Goal: Task Accomplishment & Management: Manage account settings

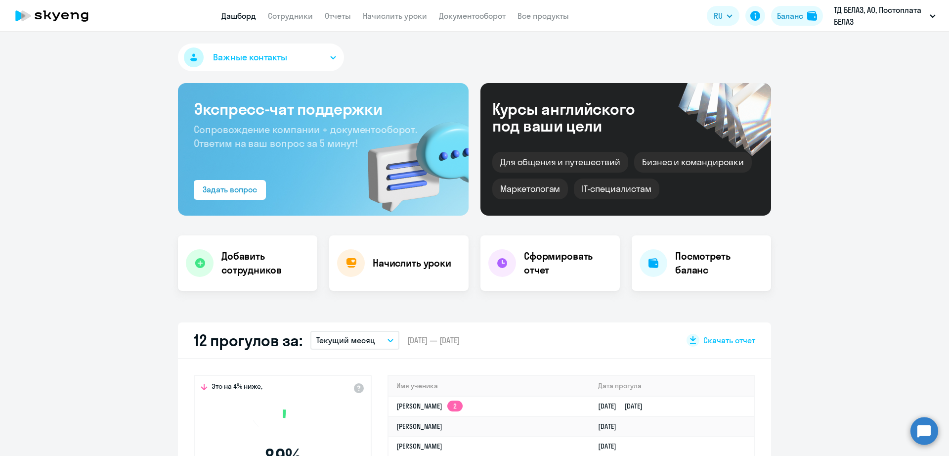
select select "30"
click at [296, 16] on link "Сотрудники" at bounding box center [290, 16] width 45 height 10
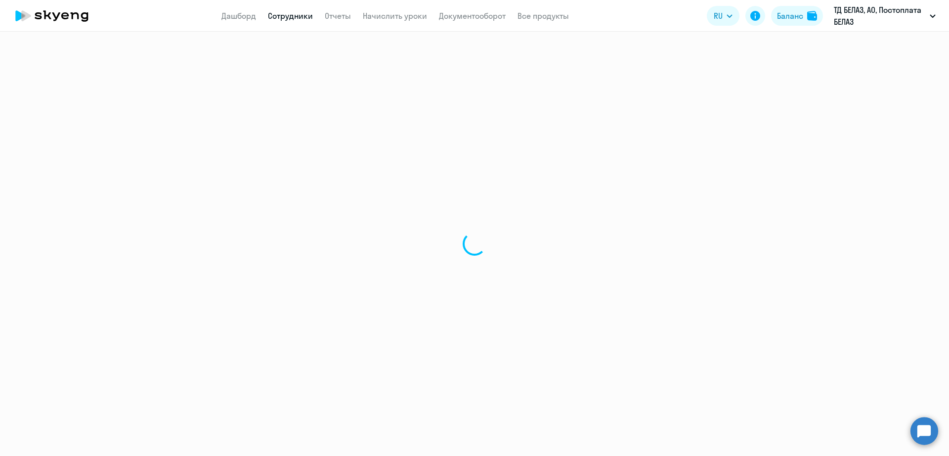
select select "30"
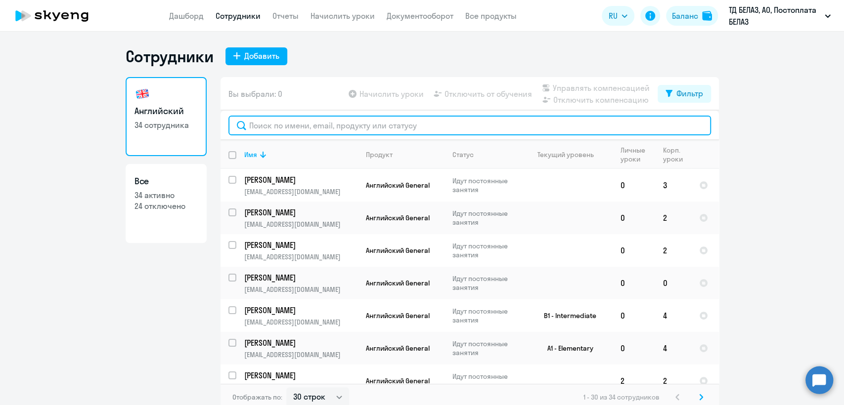
click at [355, 124] on input "text" at bounding box center [469, 126] width 482 height 20
paste input "Екатерина Руденко"
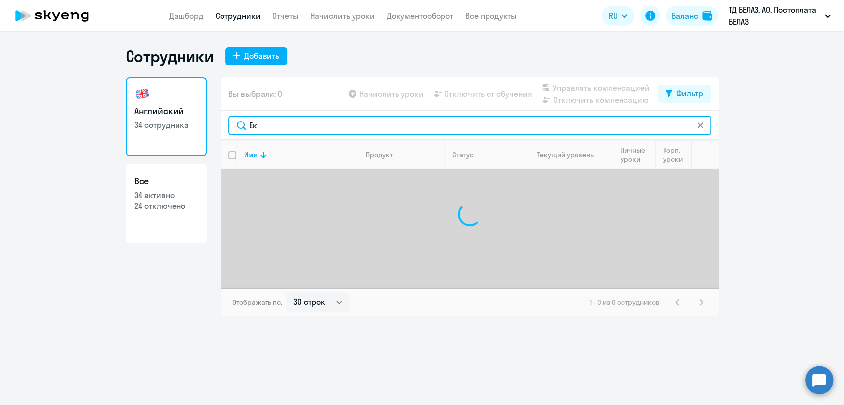
type input "Е"
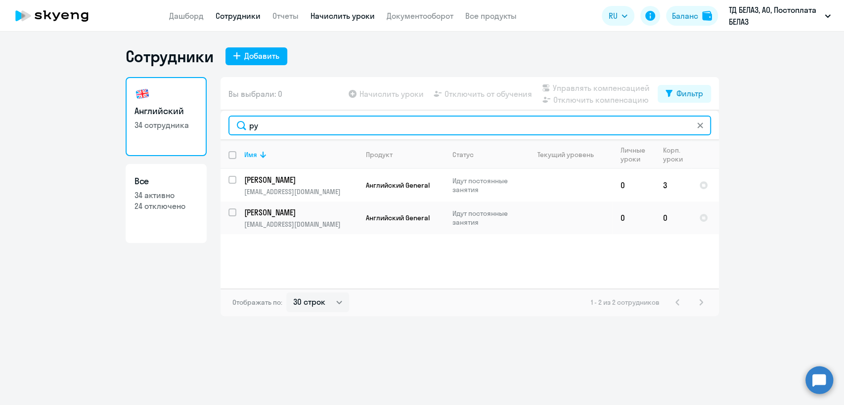
type input "ру"
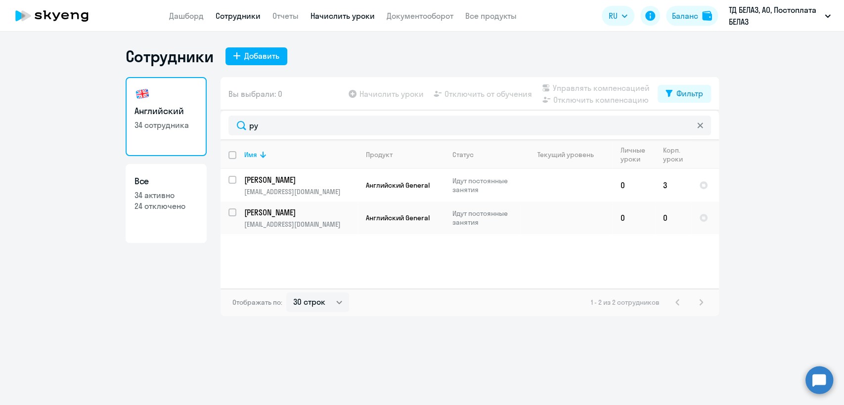
click at [348, 19] on link "Начислить уроки" at bounding box center [342, 16] width 64 height 10
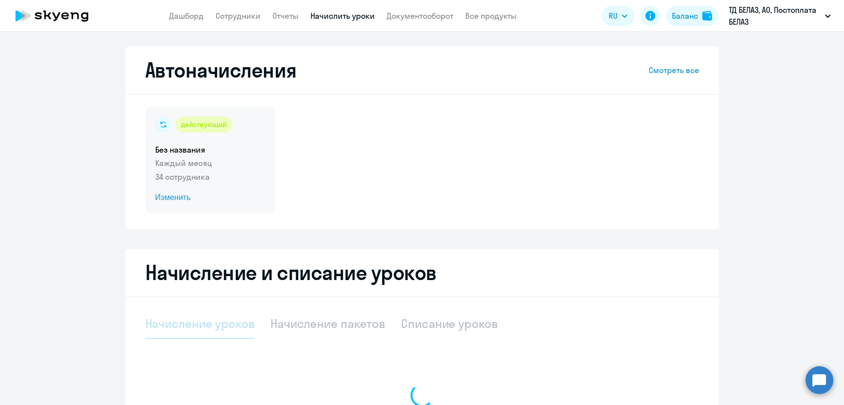
select select "10"
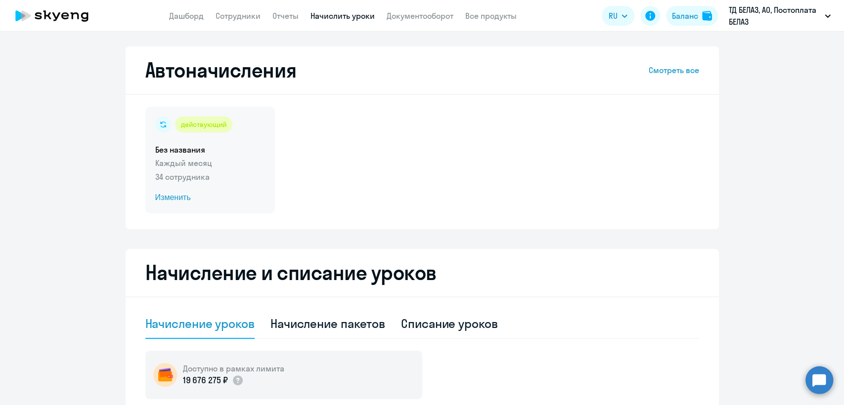
click at [233, 175] on p "34 сотрудника" at bounding box center [210, 177] width 110 height 12
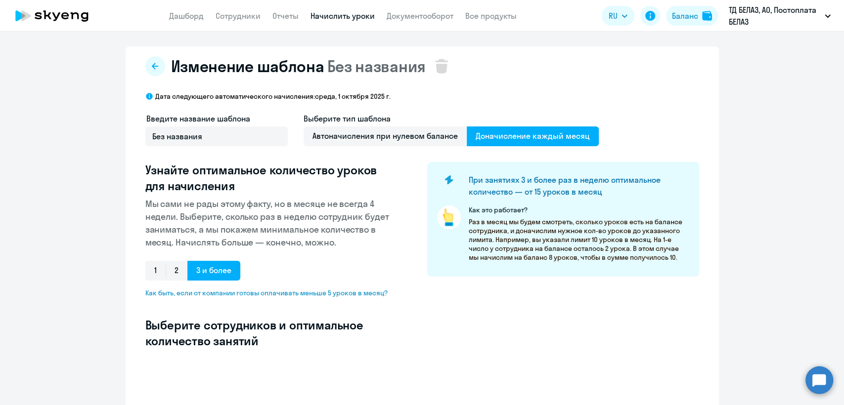
select select "10"
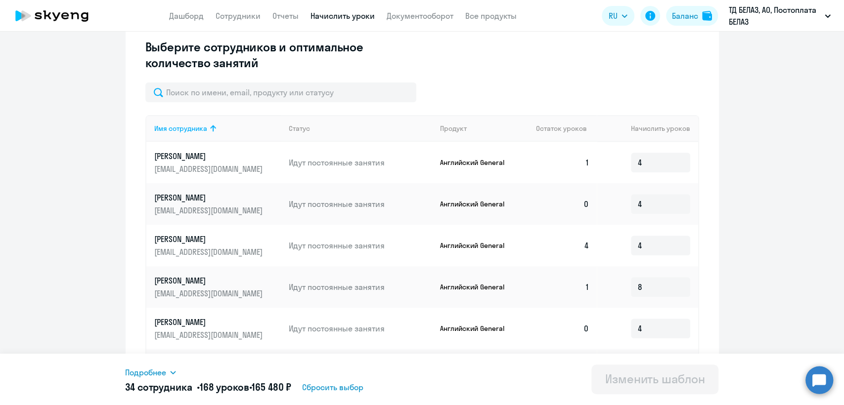
scroll to position [219, 0]
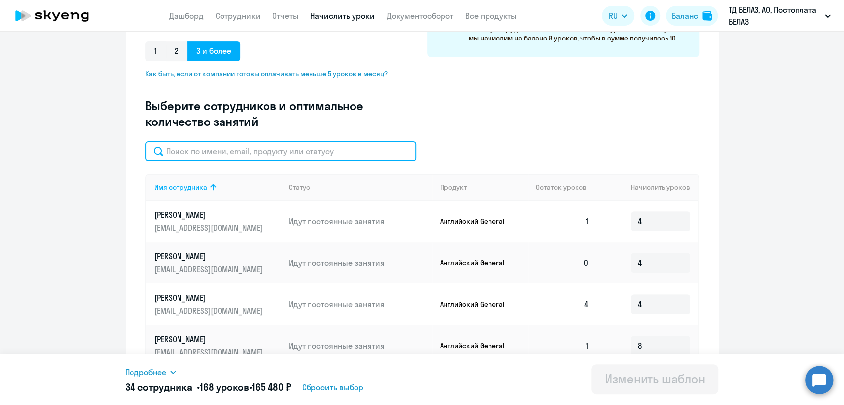
click at [235, 147] on input "text" at bounding box center [280, 151] width 271 height 20
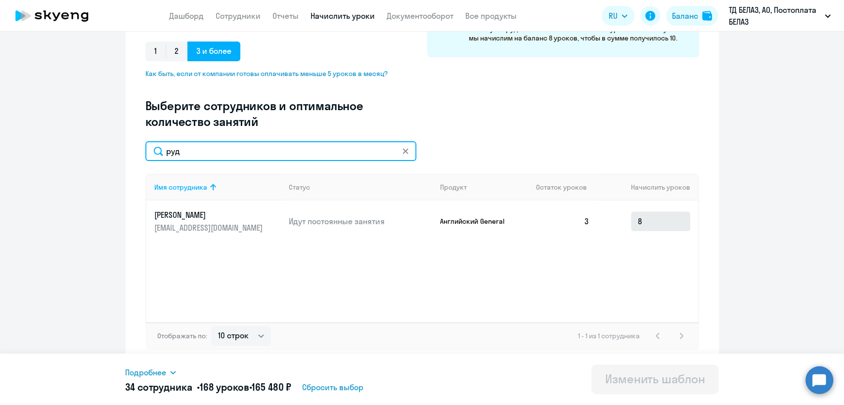
type input "руд"
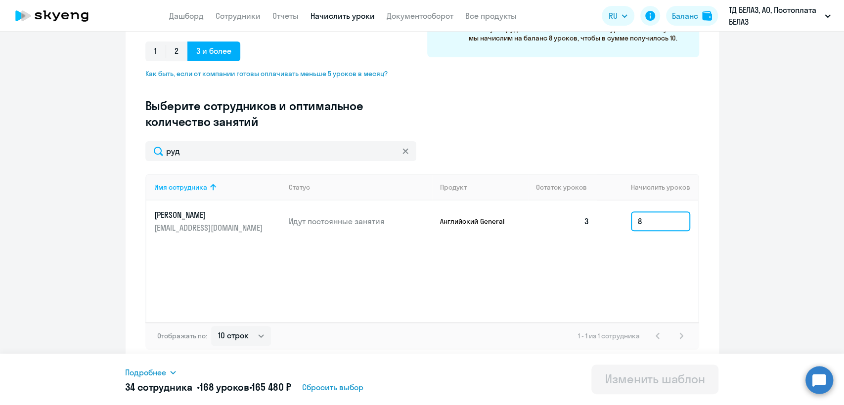
click at [655, 222] on input "8" at bounding box center [660, 222] width 59 height 20
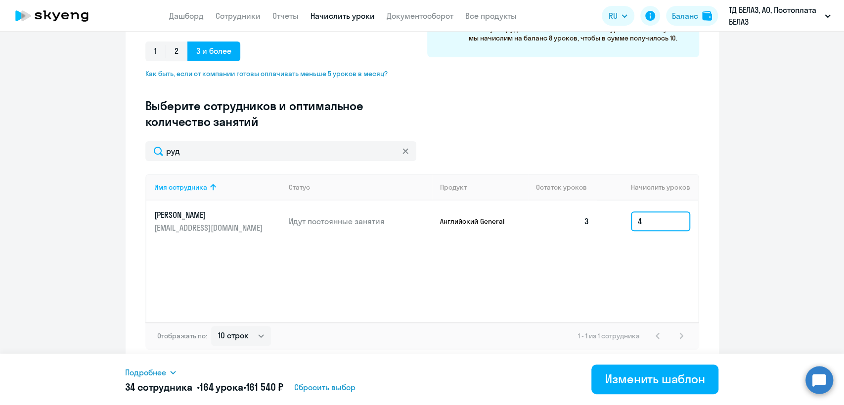
type input "4"
click at [579, 248] on div "Имя сотрудника Статус Продукт Остаток уроков Начислить уроков Руденко Екатерина…" at bounding box center [422, 248] width 554 height 148
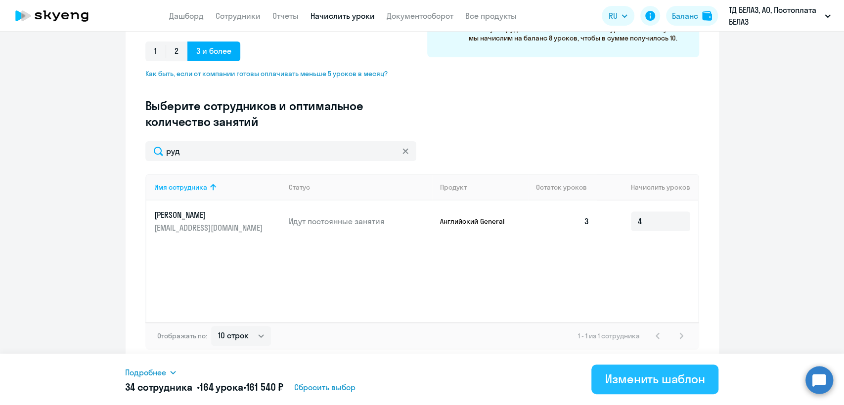
click at [653, 376] on div "Изменить шаблон" at bounding box center [655, 379] width 100 height 16
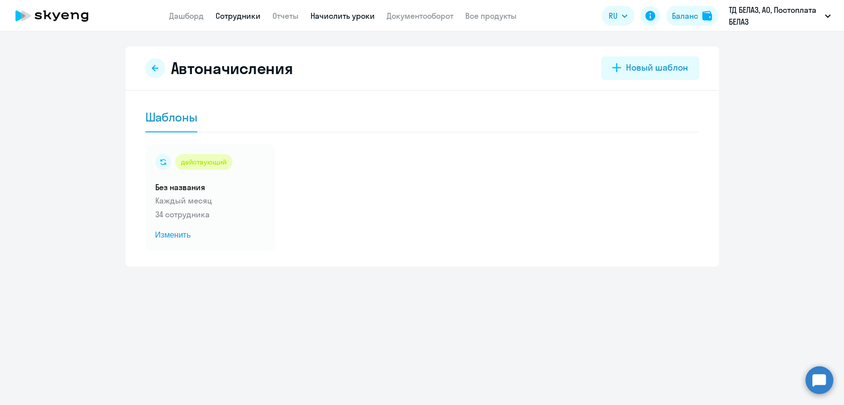
click at [240, 19] on link "Сотрудники" at bounding box center [238, 16] width 45 height 10
select select "30"
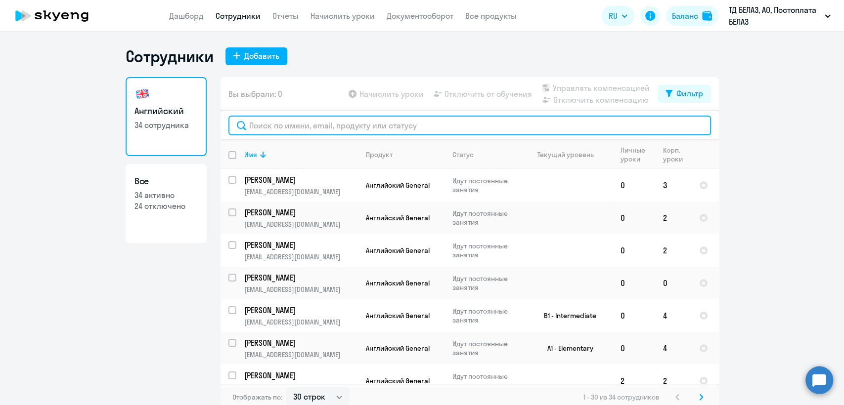
click at [339, 128] on input "text" at bounding box center [469, 126] width 482 height 20
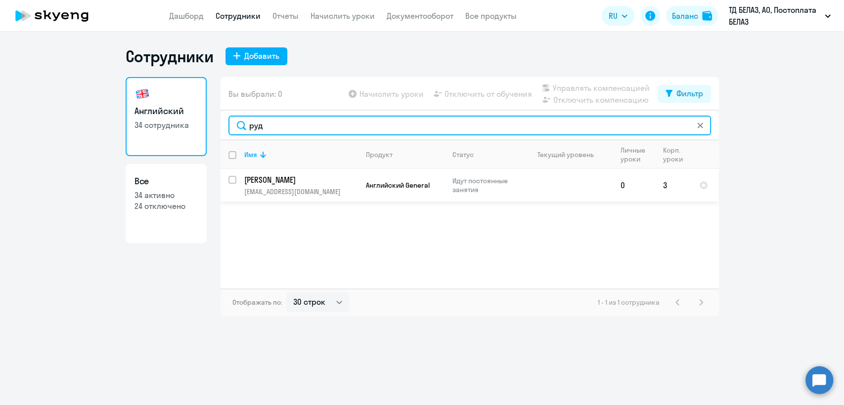
type input "руд"
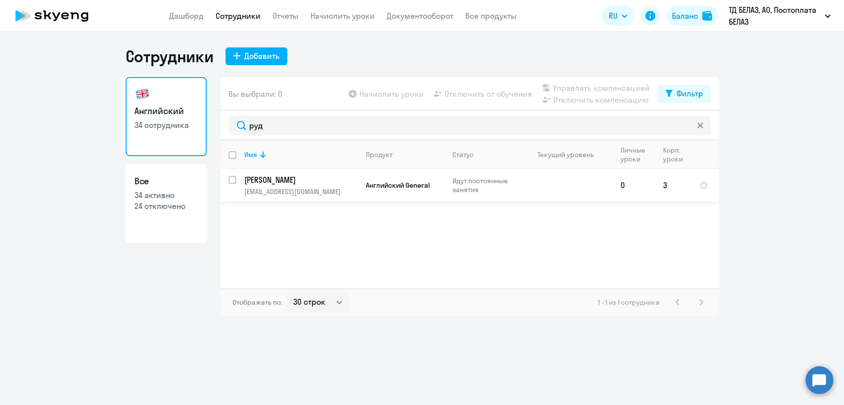
click at [423, 191] on td "Английский General" at bounding box center [401, 185] width 87 height 33
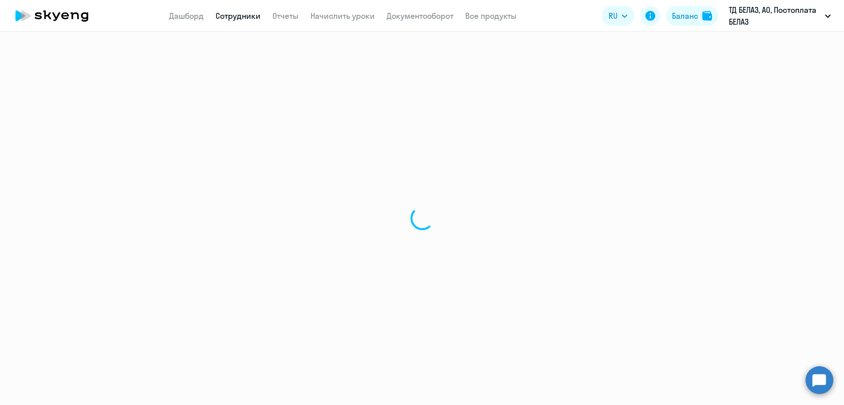
select select "english"
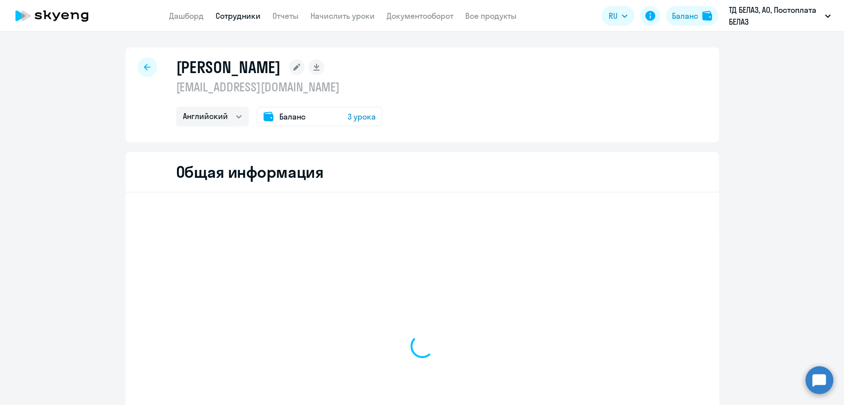
click at [280, 89] on p "[EMAIL_ADDRESS][DOMAIN_NAME]" at bounding box center [279, 87] width 207 height 16
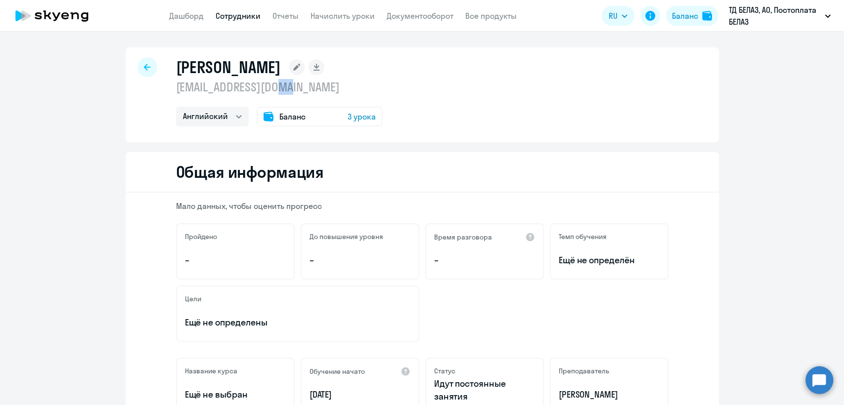
click at [280, 89] on p "[EMAIL_ADDRESS][DOMAIN_NAME]" at bounding box center [279, 87] width 207 height 16
copy p "[EMAIL_ADDRESS][DOMAIN_NAME]"
click at [336, 15] on link "Начислить уроки" at bounding box center [342, 16] width 64 height 10
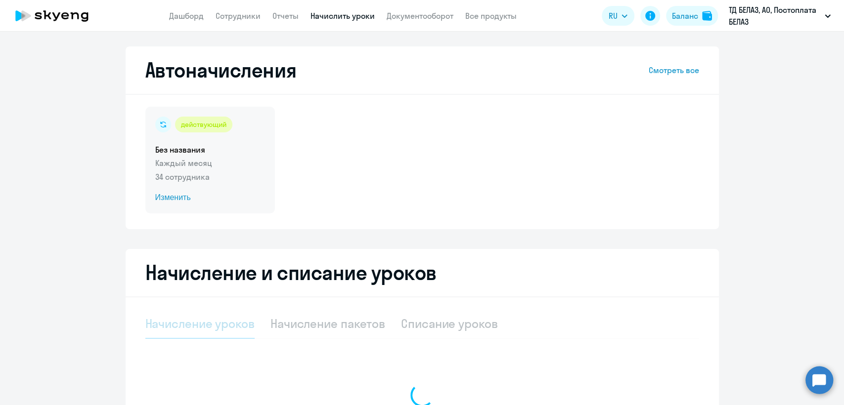
select select "10"
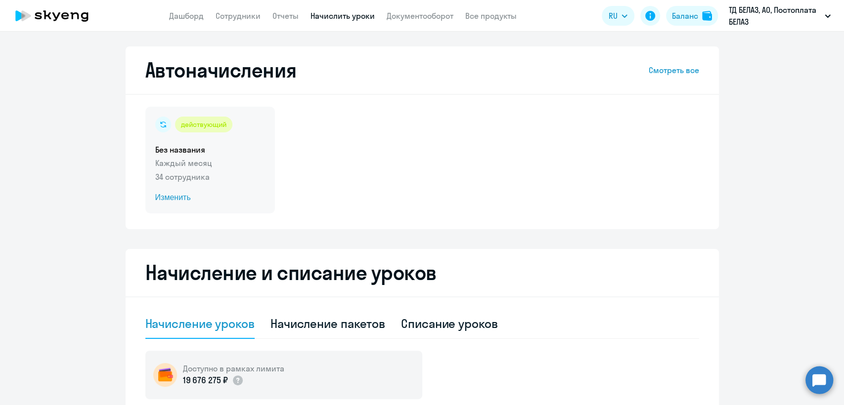
click at [231, 171] on p "34 сотрудника" at bounding box center [210, 177] width 110 height 12
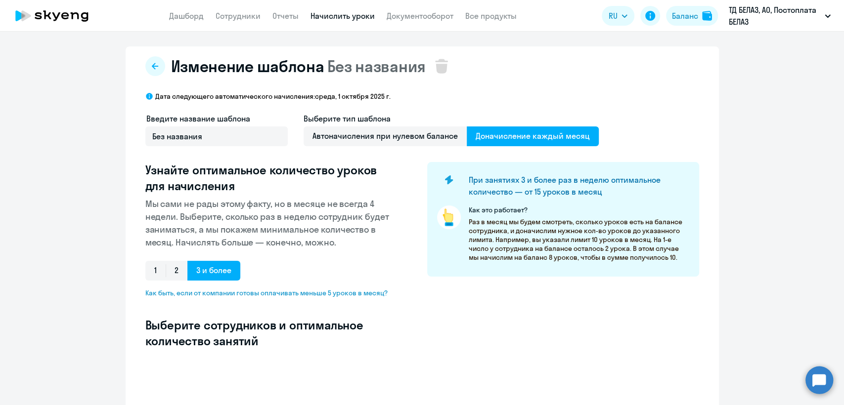
select select "10"
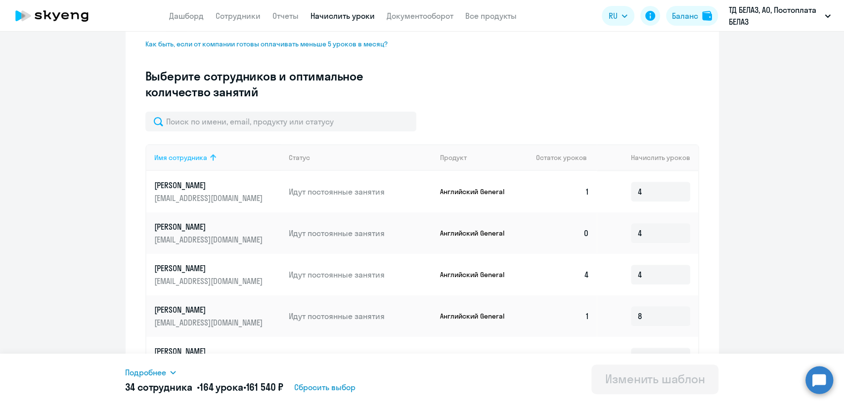
scroll to position [274, 0]
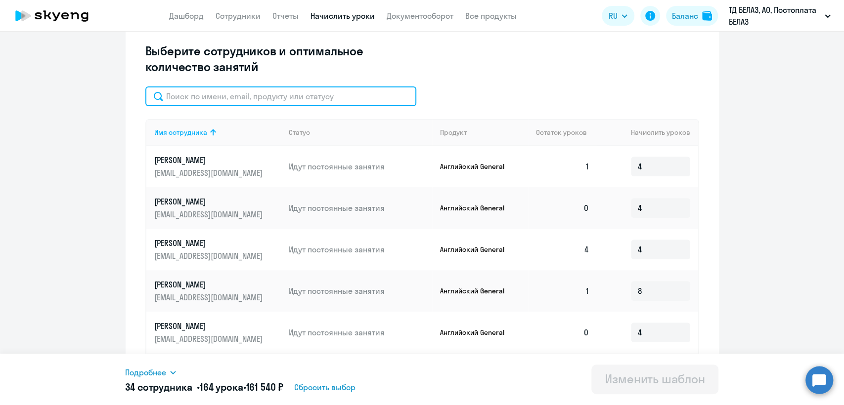
click at [246, 99] on input "text" at bounding box center [280, 97] width 271 height 20
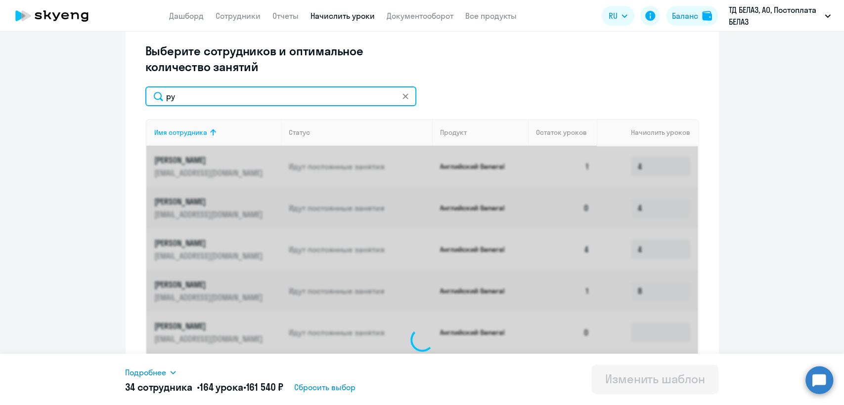
scroll to position [219, 0]
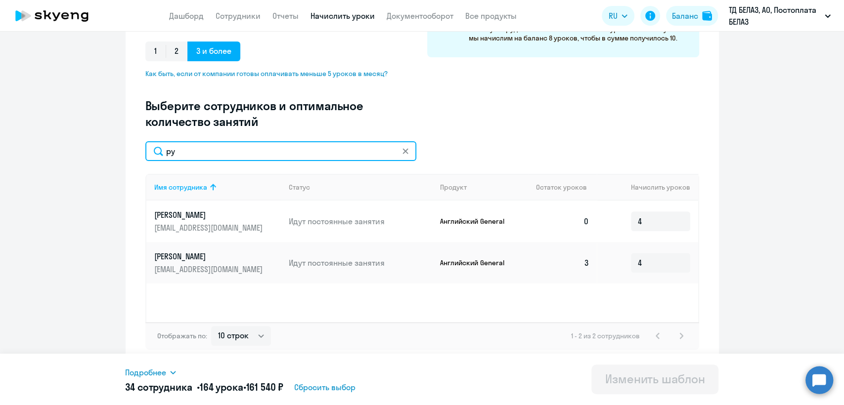
click at [261, 150] on input "ру" at bounding box center [280, 151] width 271 height 20
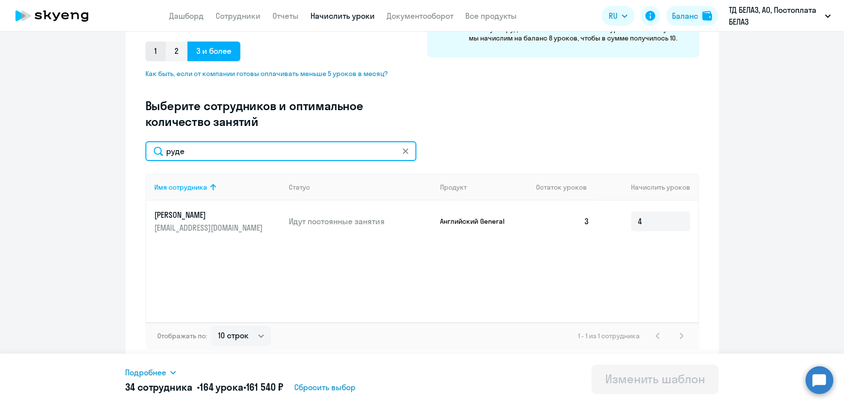
type input "руде"
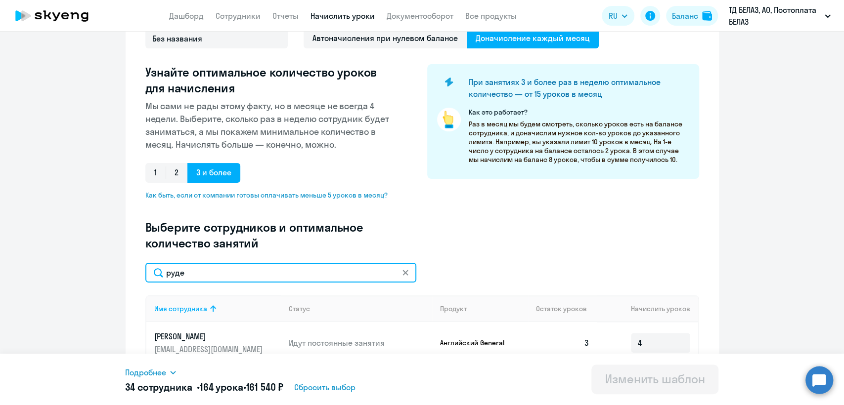
scroll to position [101, 0]
